Goal: Communication & Community: Connect with others

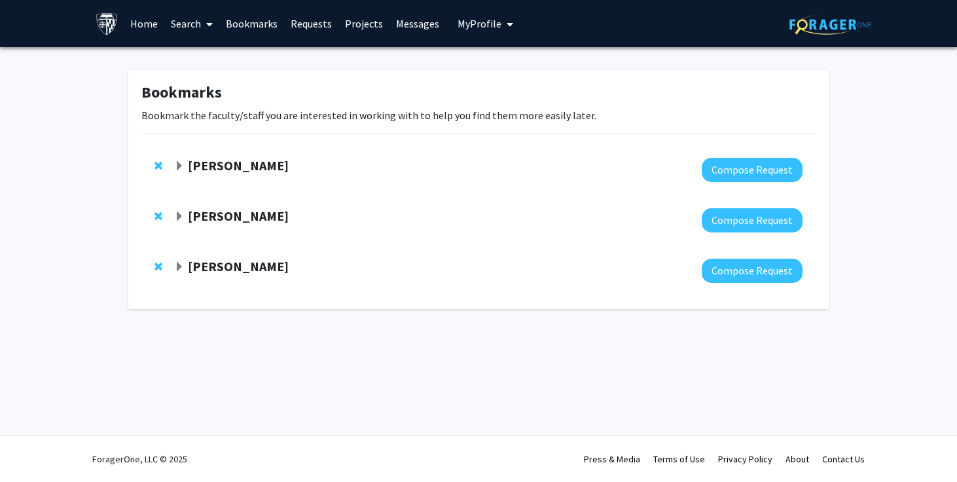
click at [151, 20] on link "Home" at bounding box center [144, 24] width 41 height 46
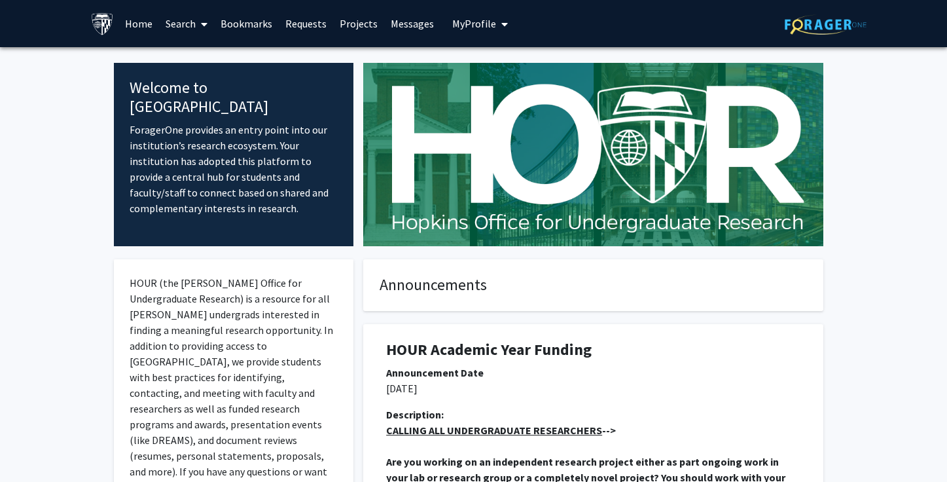
click at [205, 27] on icon at bounding box center [204, 24] width 7 height 10
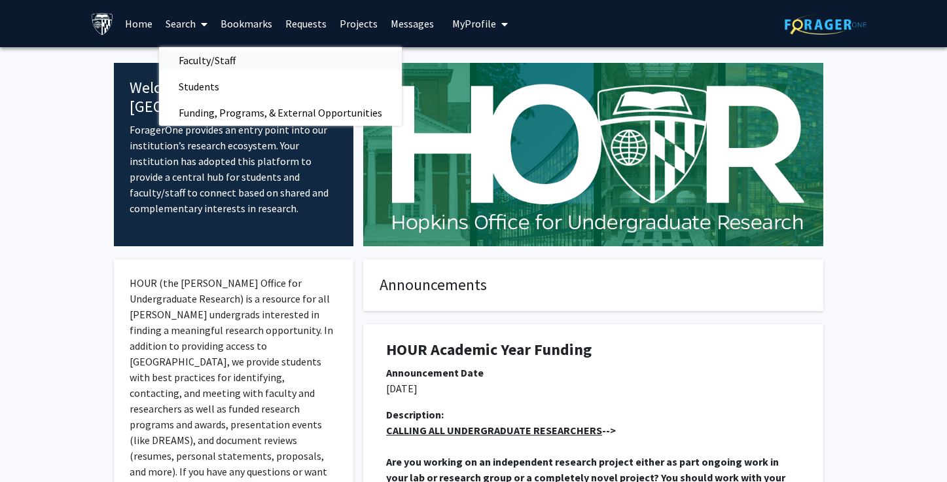
click at [202, 61] on span "Faculty/Staff" at bounding box center [207, 60] width 96 height 26
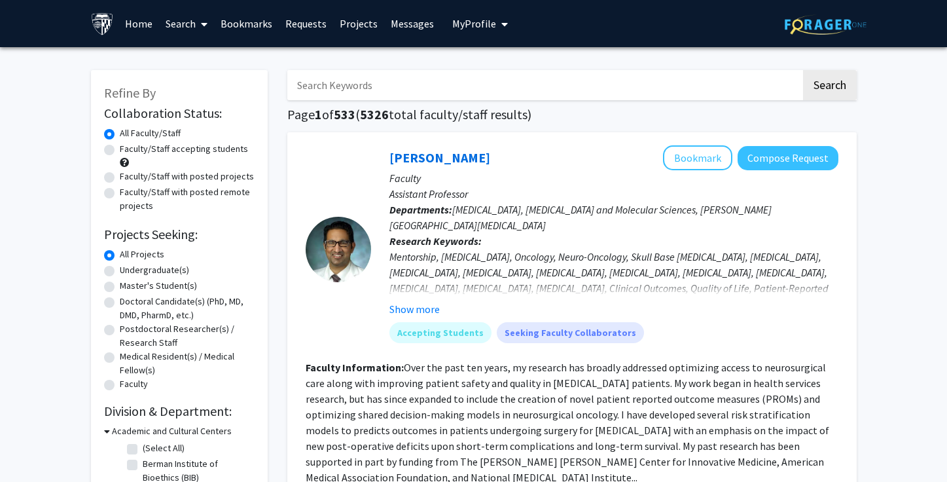
click at [227, 175] on label "Faculty/Staff with posted projects" at bounding box center [187, 177] width 134 height 14
click at [128, 175] on input "Faculty/Staff with posted projects" at bounding box center [124, 174] width 9 height 9
radio input "true"
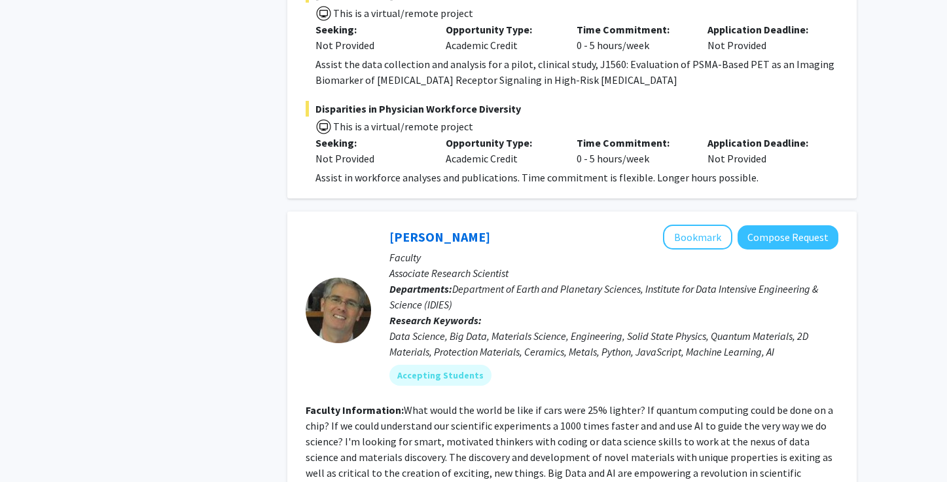
scroll to position [6512, 0]
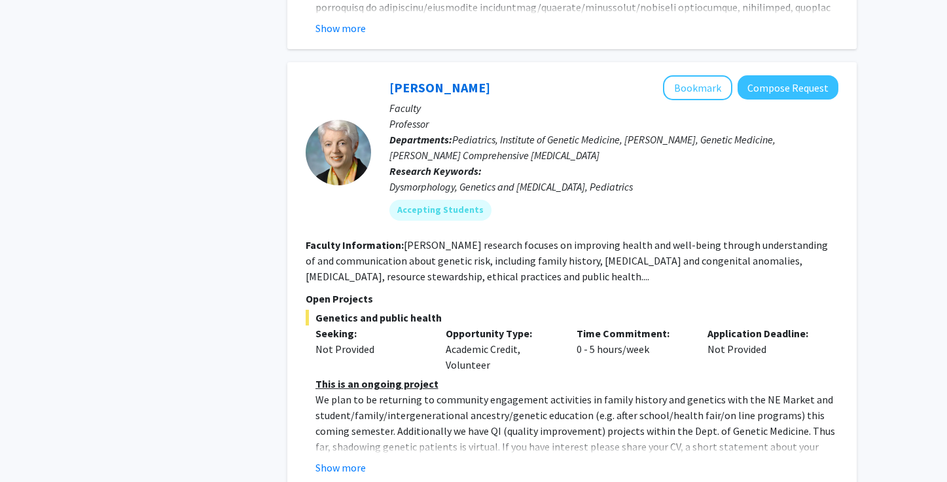
scroll to position [4721, 0]
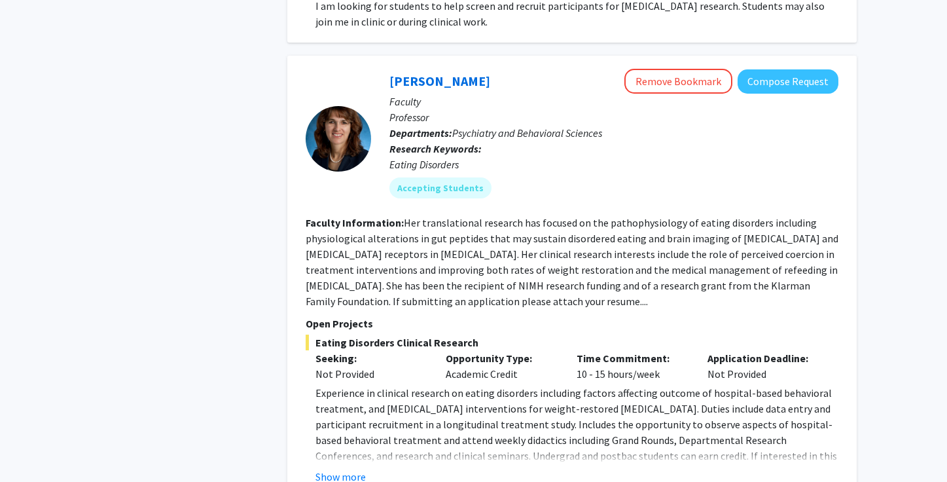
scroll to position [3079, 0]
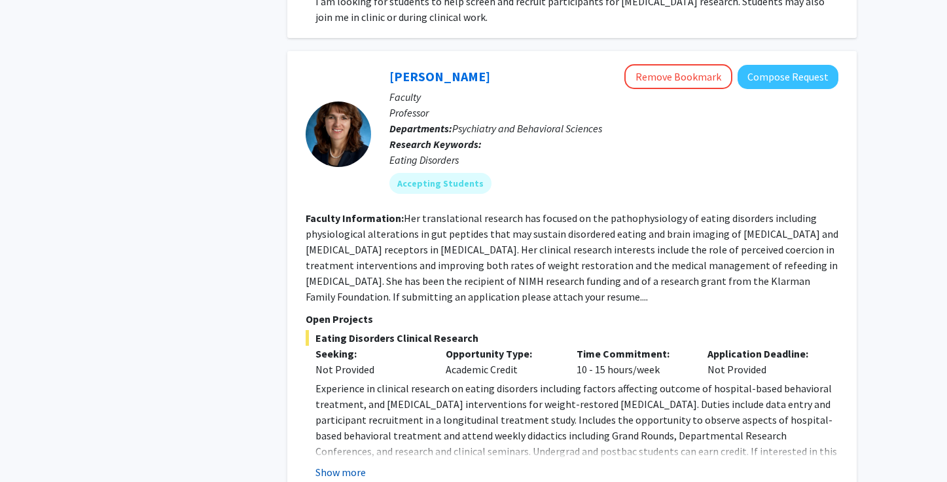
click at [342, 464] on button "Show more" at bounding box center [341, 472] width 50 height 16
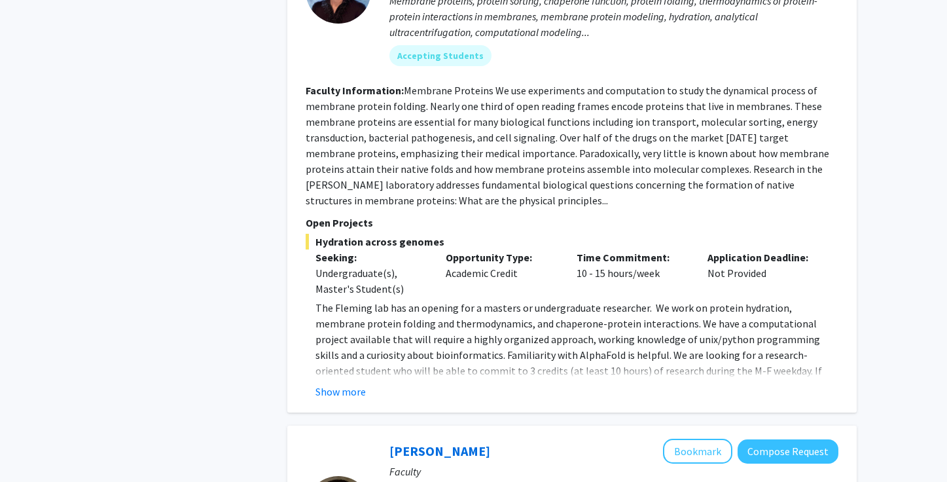
scroll to position [0, 0]
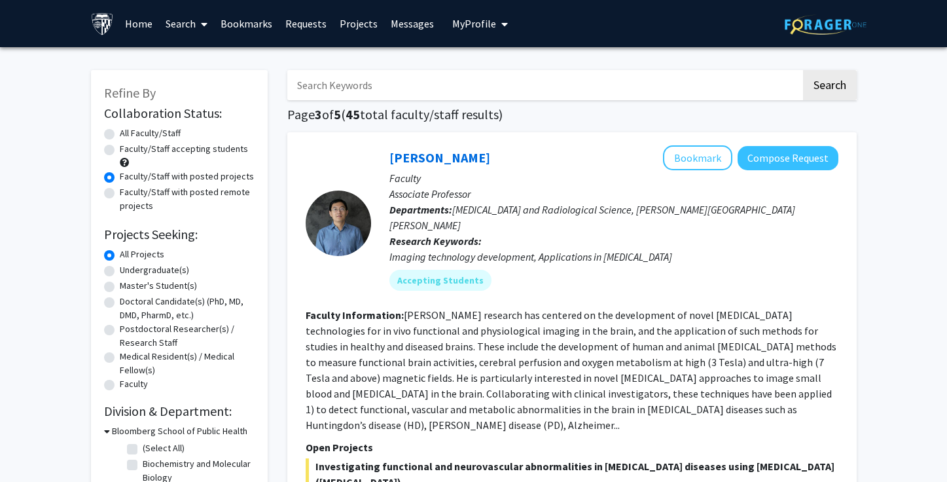
click at [304, 25] on link "Requests" at bounding box center [306, 24] width 54 height 46
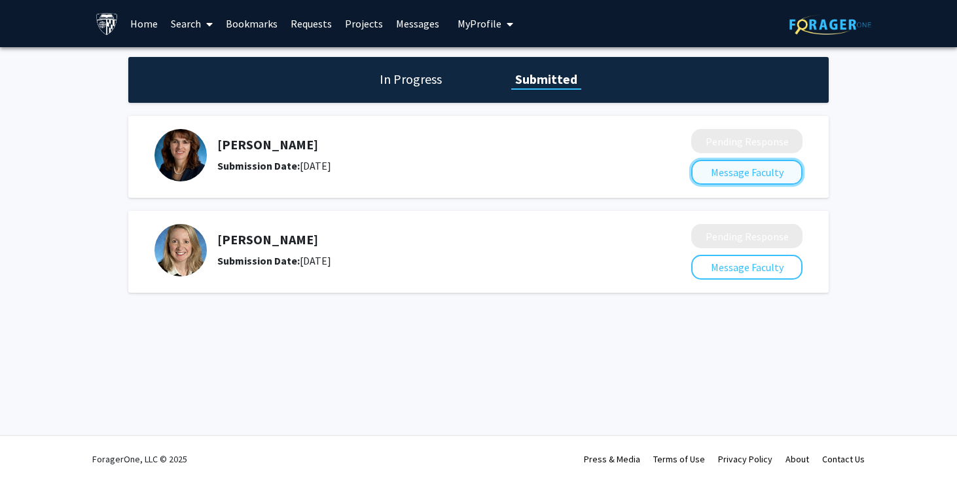
click at [752, 173] on button "Message Faculty" at bounding box center [746, 172] width 111 height 25
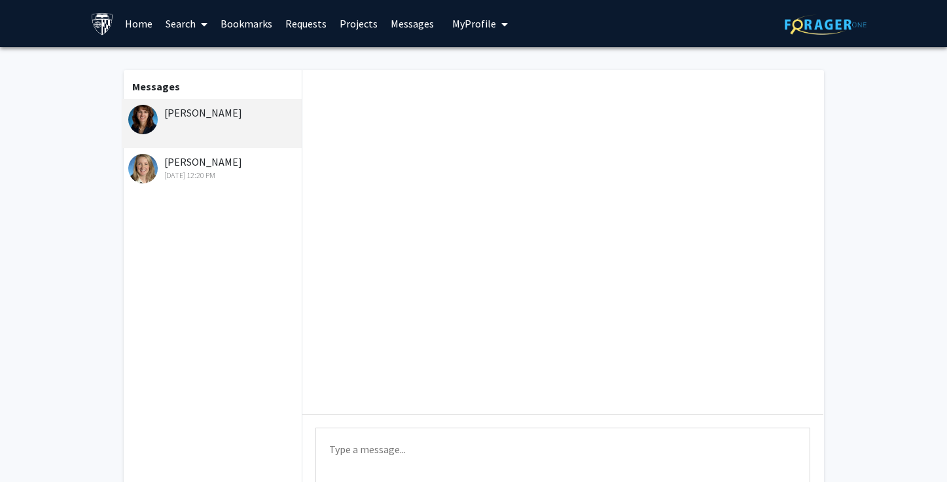
click at [241, 121] on div "[PERSON_NAME]" at bounding box center [212, 123] width 181 height 49
click at [422, 461] on textarea "Type a message" at bounding box center [563, 456] width 495 height 59
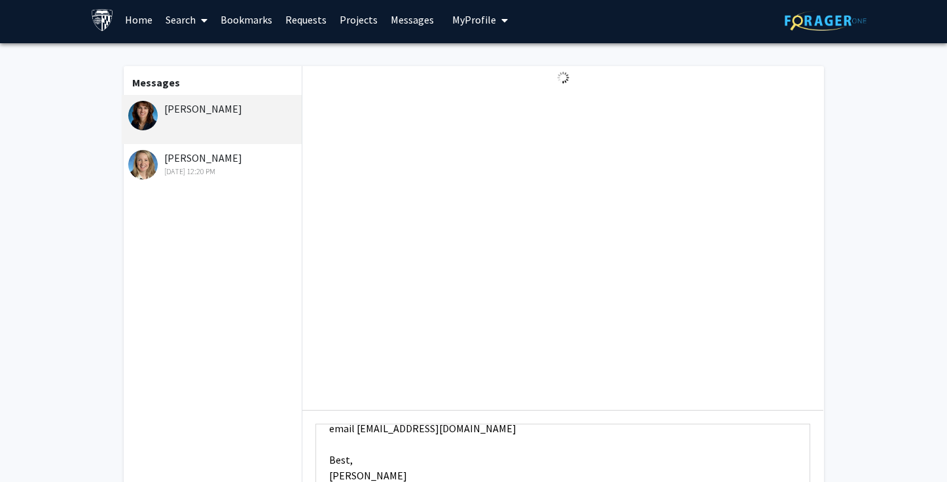
scroll to position [115, 0]
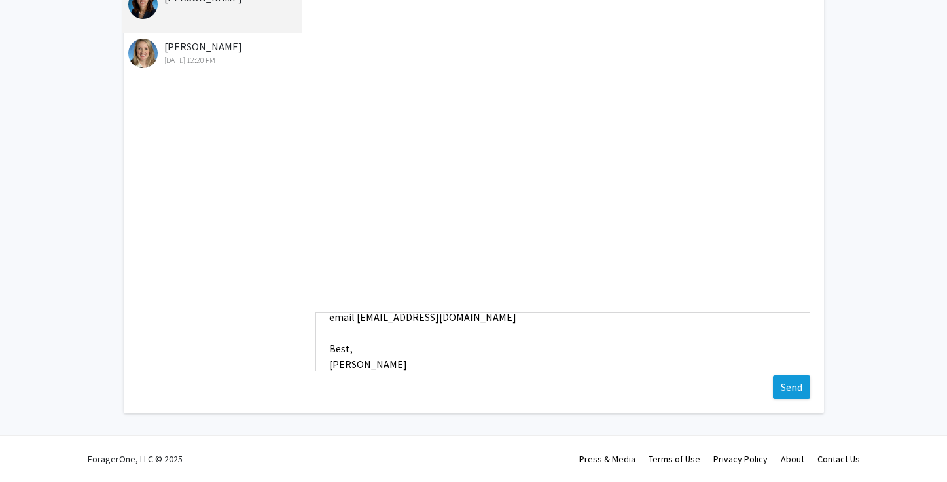
type textarea "Good afternoon [PERSON_NAME], I wanted to follow up on this request. I also sen…"
click at [788, 389] on button "Send" at bounding box center [791, 387] width 37 height 24
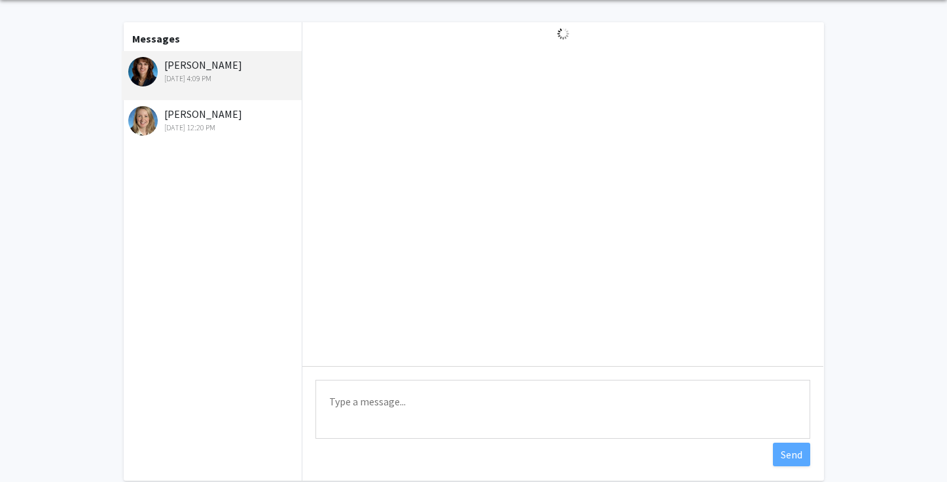
scroll to position [0, 0]
